Goal: Information Seeking & Learning: Understand process/instructions

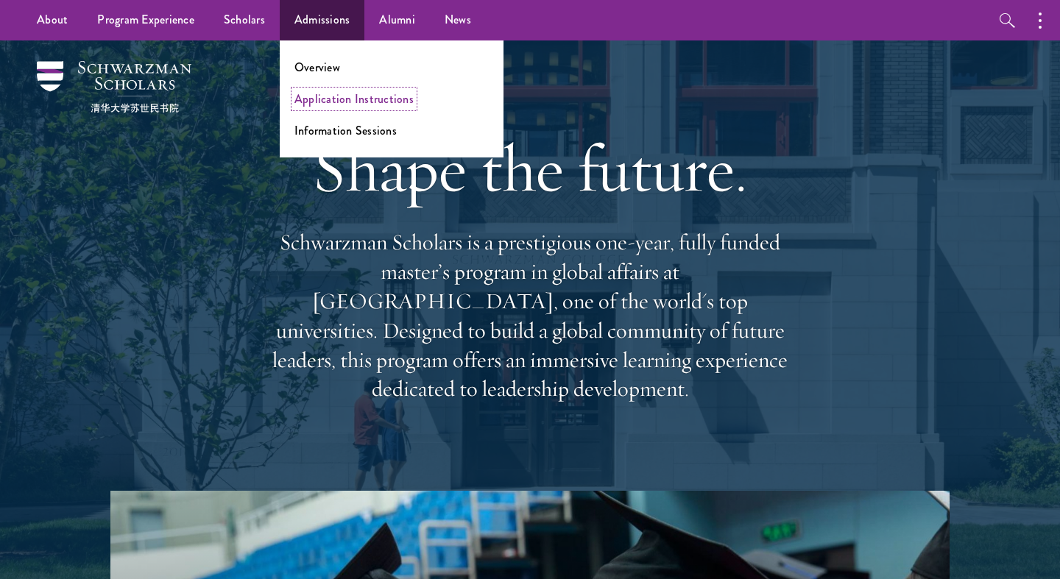
click at [350, 97] on link "Application Instructions" at bounding box center [353, 99] width 119 height 17
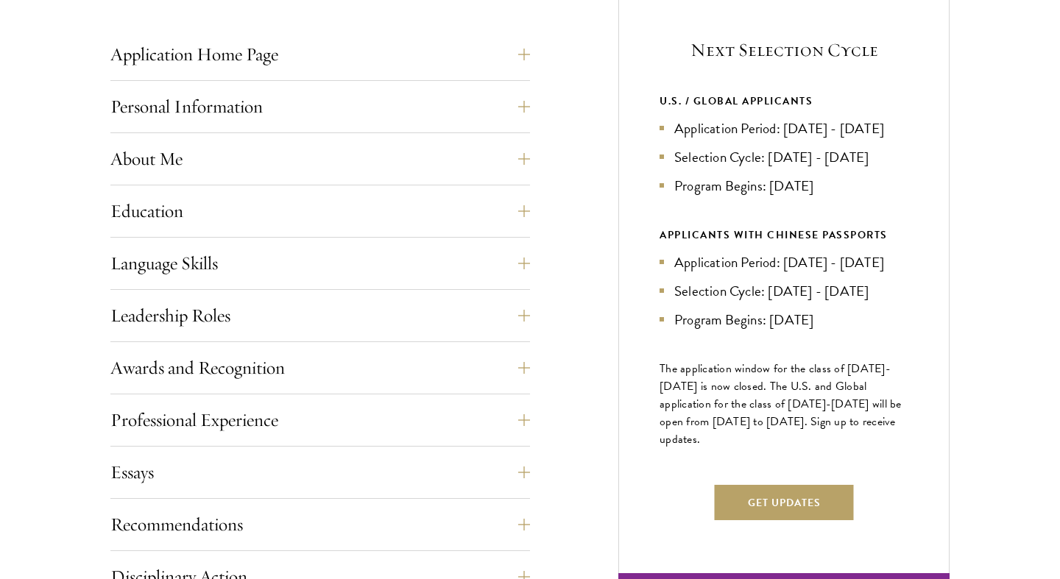
scroll to position [653, 0]
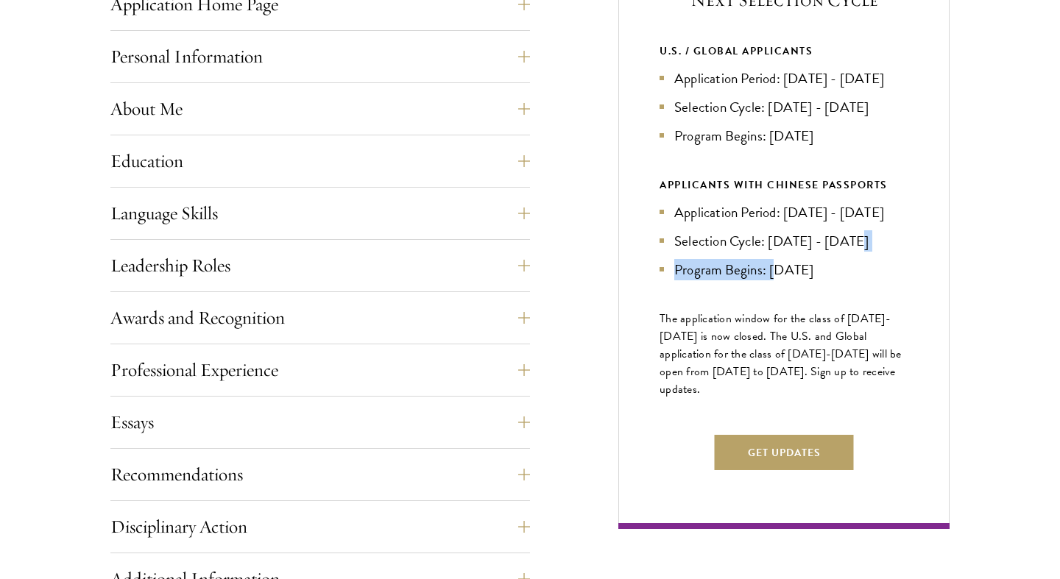
drag, startPoint x: 850, startPoint y: 277, endPoint x: 787, endPoint y: 303, distance: 68.6
click at [787, 280] on ul "Application Period: Jan 2026 - May 2026 Selection Cycle: Jun - Jul 2026 Program…" at bounding box center [784, 241] width 249 height 79
click at [855, 280] on li "Program Begins: Aug 2027" at bounding box center [784, 269] width 249 height 21
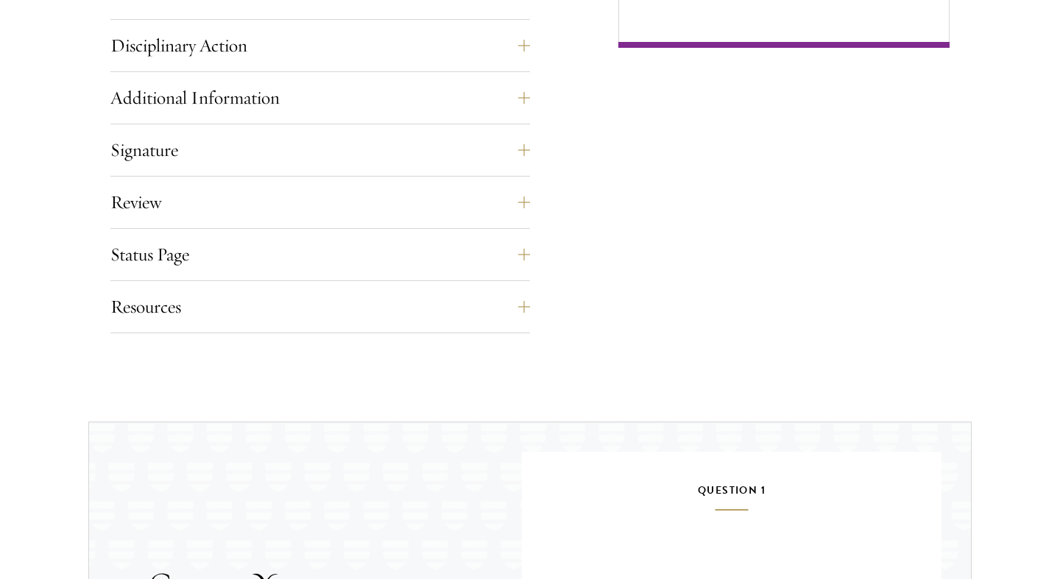
scroll to position [1344, 0]
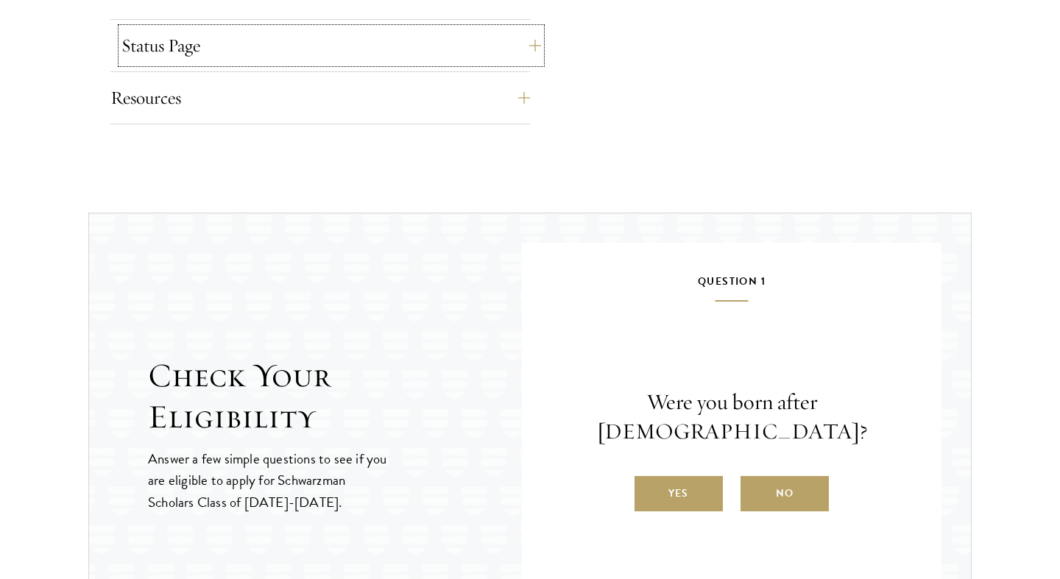
click at [184, 40] on button "Status Page" at bounding box center [331, 45] width 420 height 35
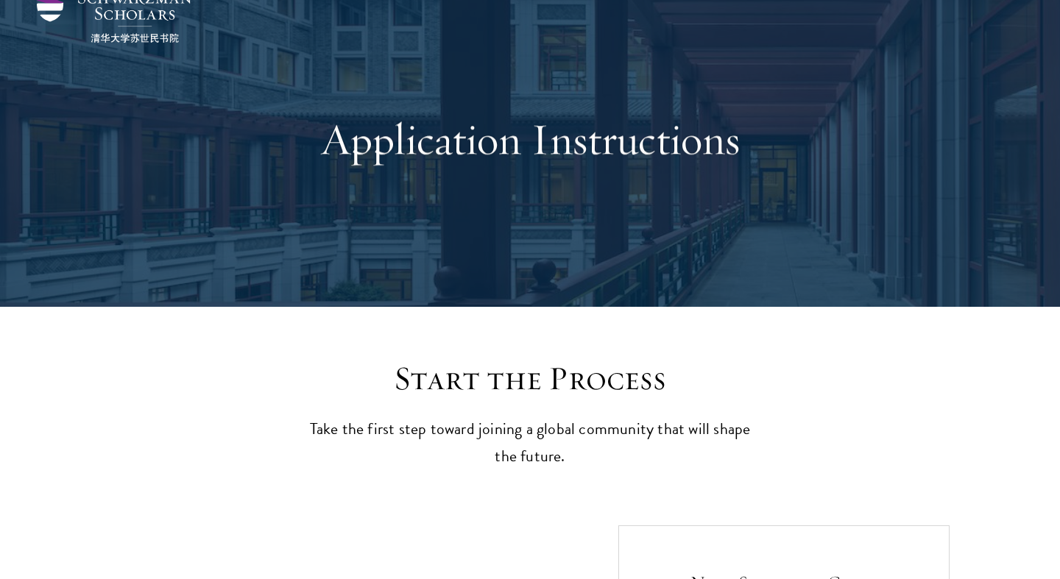
scroll to position [0, 0]
